Goal: Transaction & Acquisition: Purchase product/service

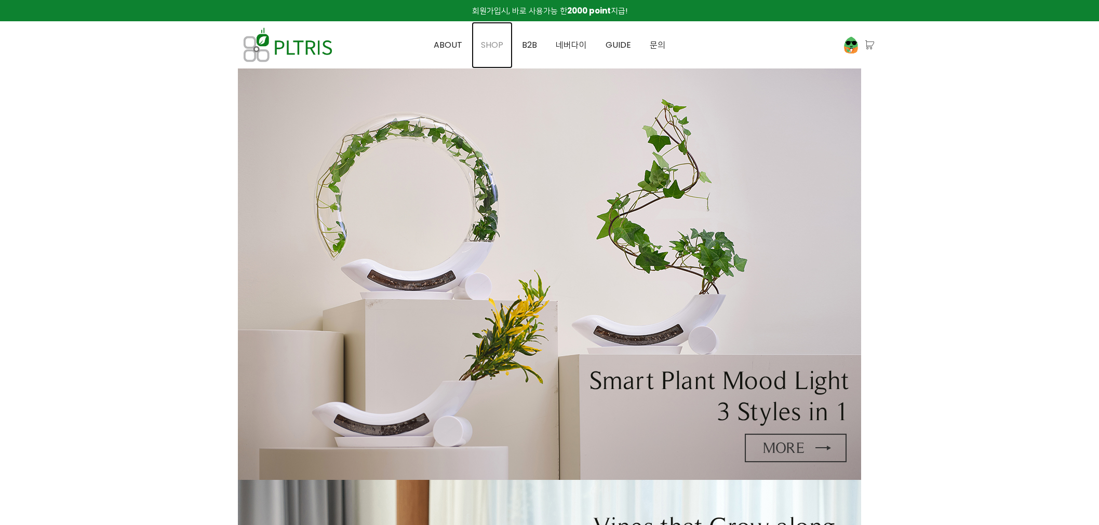
click at [490, 43] on span "SHOP" at bounding box center [492, 45] width 22 height 12
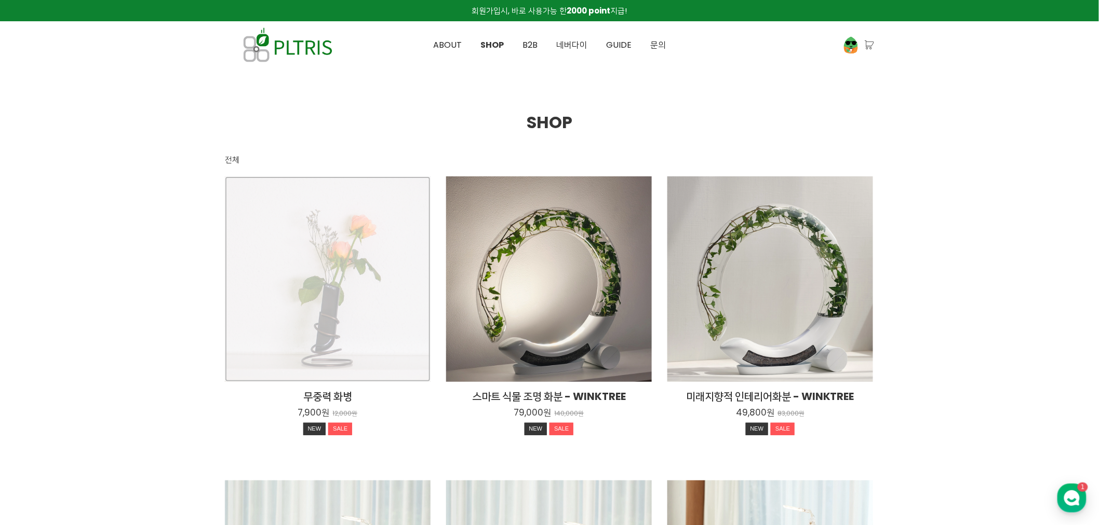
click at [398, 242] on div "무중력 화병 7,900원 12,000원 NEW SALE" at bounding box center [328, 280] width 206 height 206
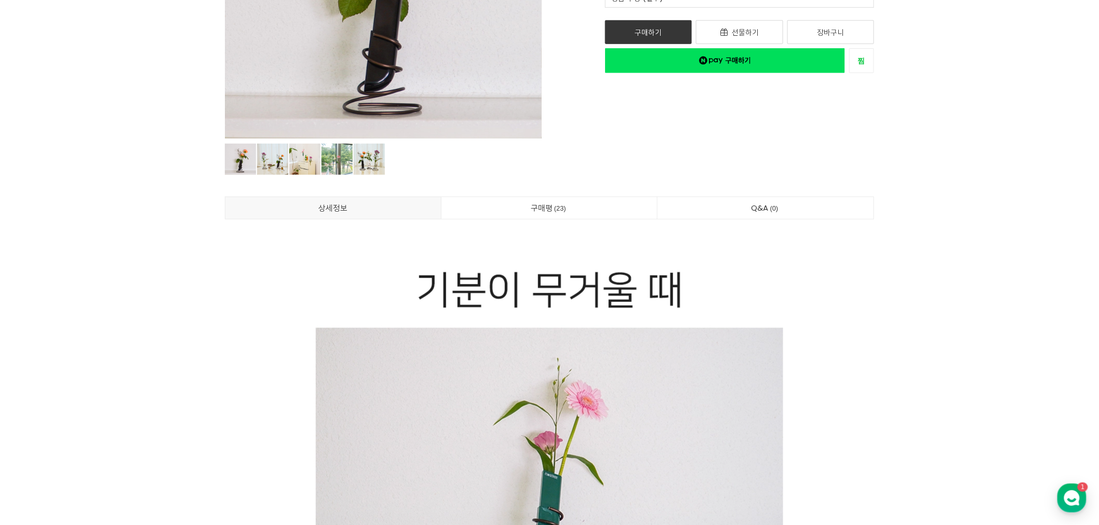
scroll to position [115, 0]
